Goal: Download file/media

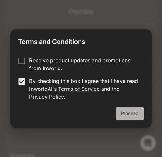
click at [126, 112] on button "Proceed" at bounding box center [130, 113] width 28 height 13
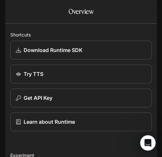
scroll to position [112, 0]
click at [9, 7] on icon "open drawer" at bounding box center [11, 9] width 6 height 6
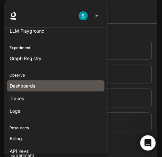
scroll to position [0, 0]
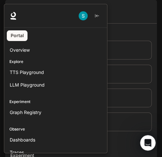
click at [126, 49] on div at bounding box center [85, 78] width 162 height 149
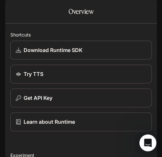
click at [148, 137] on icon "Open Intercom Messenger" at bounding box center [146, 142] width 11 height 11
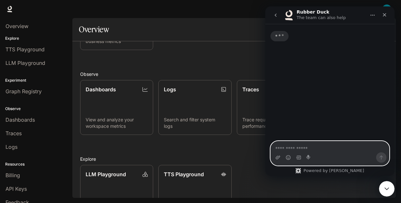
scroll to position [108, 0]
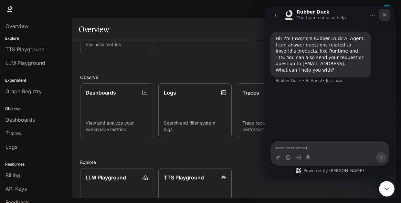
click at [161, 15] on div "Close" at bounding box center [384, 15] width 12 height 12
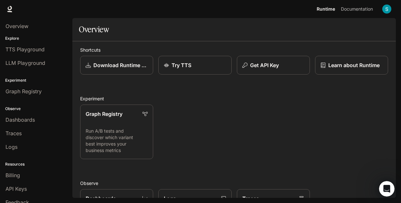
scroll to position [0, 0]
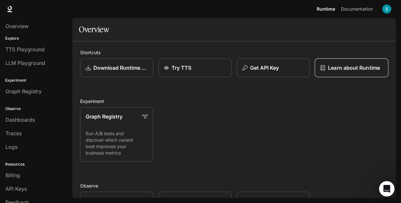
click at [161, 67] on p "Learn about Runtime" at bounding box center [354, 68] width 52 height 8
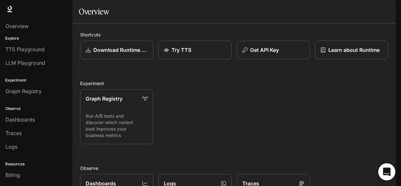
click at [387, 172] on icon "Open Intercom Messenger" at bounding box center [386, 172] width 7 height 8
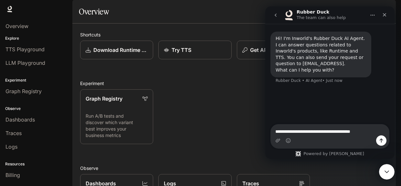
type textarea "**********"
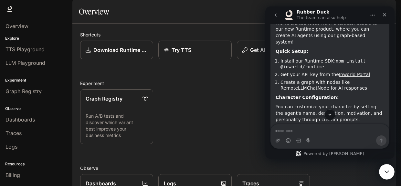
scroll to position [91, 0]
click at [121, 60] on link "Download Runtime SDK" at bounding box center [117, 50] width 74 height 19
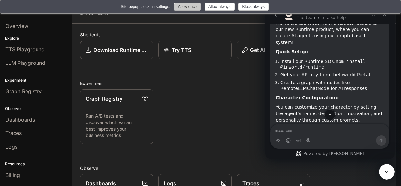
click at [185, 11] on button "Allow once" at bounding box center [187, 7] width 26 height 8
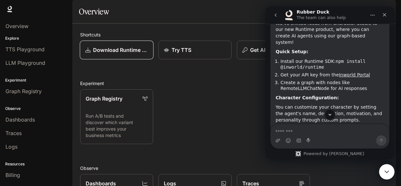
click at [106, 54] on p "Download Runtime SDK" at bounding box center [120, 50] width 55 height 8
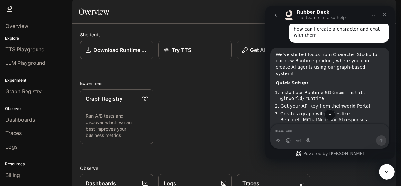
scroll to position [58, 0]
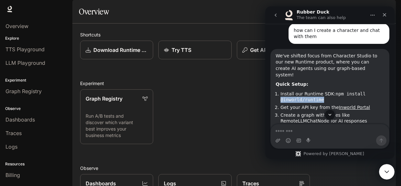
drag, startPoint x: 324, startPoint y: 93, endPoint x: 281, endPoint y: 95, distance: 42.4
click at [281, 95] on li "Install our Runtime SDK: npm install @inworld/runtime" at bounding box center [332, 97] width 104 height 12
copy code "@inworld/runtime"
click at [369, 94] on li "Install our Runtime SDK: npm install @inworld/runtime" at bounding box center [332, 97] width 104 height 12
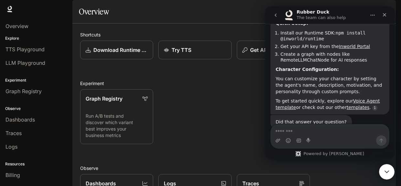
scroll to position [121, 0]
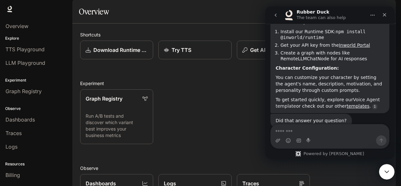
click at [352, 97] on link "Voice Agent template" at bounding box center [327, 103] width 104 height 12
